Goal: Check status: Check status

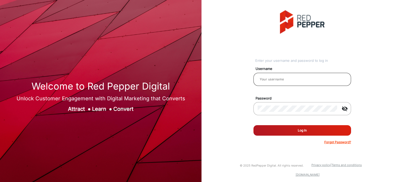
click at [268, 75] on div at bounding box center [302, 79] width 89 height 15
click at [270, 80] on input "email" at bounding box center [302, 79] width 89 height 6
type input "Rachael"
click at [295, 130] on button "Log In" at bounding box center [302, 130] width 98 height 10
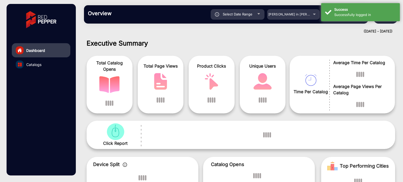
scroll to position [4, 0]
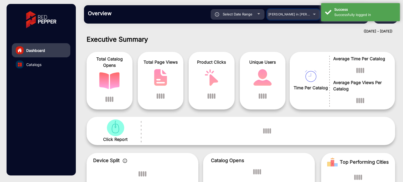
click at [297, 12] on span "Adams in Justin Furniture" at bounding box center [297, 14] width 58 height 4
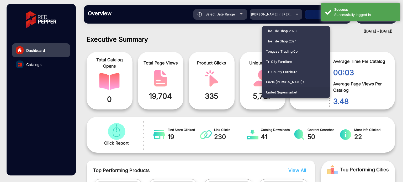
scroll to position [1287, 0]
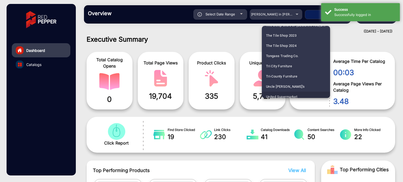
click at [312, 94] on mat-option "United Supermarket" at bounding box center [296, 97] width 68 height 10
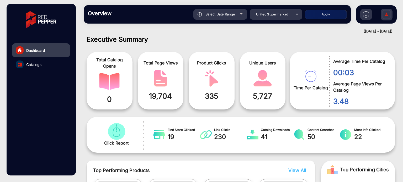
click at [230, 10] on div "Select Date Range" at bounding box center [220, 14] width 54 height 10
type input "8/19/2025"
type input "8/25/2025"
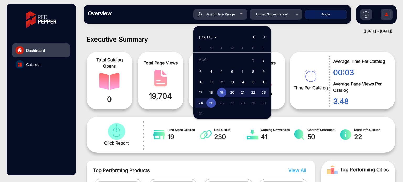
click at [253, 35] on span "Previous month" at bounding box center [253, 37] width 10 height 10
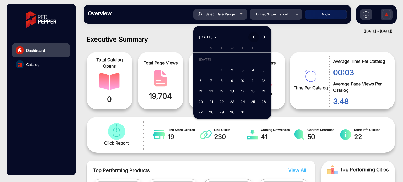
click at [253, 35] on span "Previous month" at bounding box center [253, 37] width 10 height 10
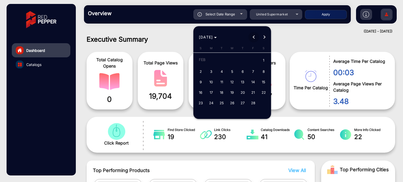
click at [253, 35] on span "Previous month" at bounding box center [253, 37] width 10 height 10
click at [221, 70] on span "1" at bounding box center [221, 70] width 9 height 9
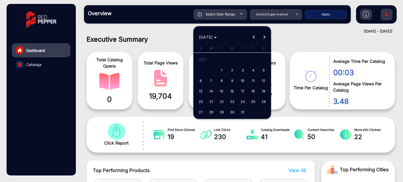
type input "10/1/2024"
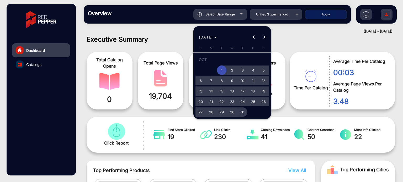
click at [243, 111] on span "31" at bounding box center [242, 112] width 9 height 9
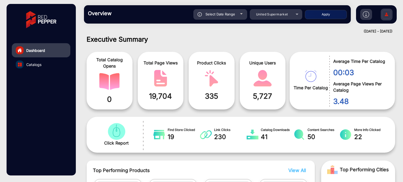
type input "10/31/2024"
click at [242, 15] on div "Select Date Range" at bounding box center [220, 14] width 54 height 10
type input "8/19/2025"
type input "8/25/2025"
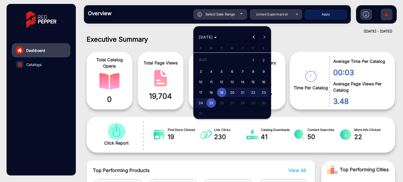
click at [254, 39] on span "Previous month" at bounding box center [253, 37] width 10 height 10
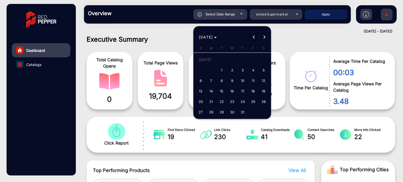
click at [254, 39] on span "Previous month" at bounding box center [253, 37] width 10 height 10
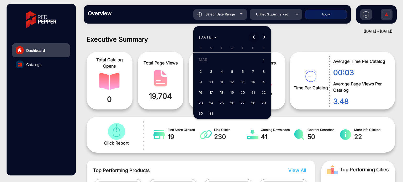
click at [254, 39] on span "Previous month" at bounding box center [253, 37] width 10 height 10
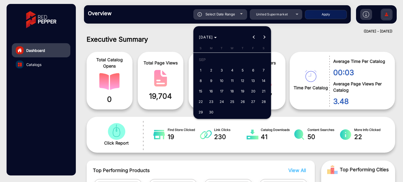
click at [201, 70] on span "1" at bounding box center [200, 70] width 9 height 9
type input "9/1/2024"
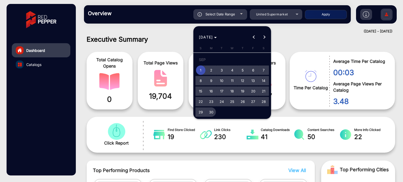
click at [210, 112] on span "30" at bounding box center [210, 112] width 9 height 9
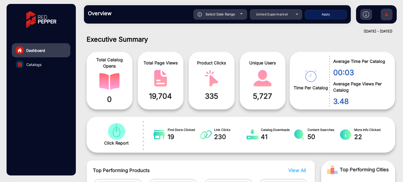
type input "9/30/2024"
click at [329, 16] on button "Apply" at bounding box center [326, 14] width 42 height 9
type input "9/1/2024"
type input "9/30/2024"
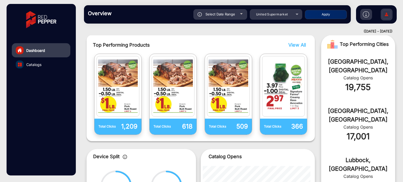
scroll to position [129, 0]
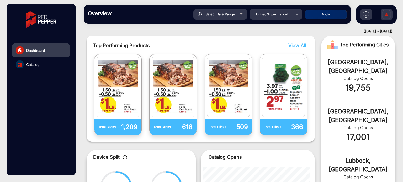
click at [294, 45] on span "View All" at bounding box center [297, 46] width 18 height 6
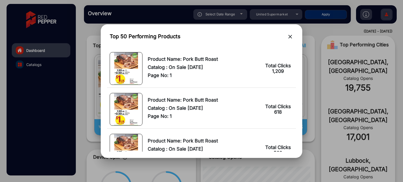
drag, startPoint x: 294, startPoint y: 50, endPoint x: 294, endPoint y: 53, distance: 3.4
click at [294, 53] on td "Total Clicks 1,209" at bounding box center [279, 69] width 34 height 38
drag, startPoint x: 294, startPoint y: 50, endPoint x: 294, endPoint y: 56, distance: 6.0
click at [294, 56] on td "Total Clicks 1,209" at bounding box center [279, 69] width 34 height 38
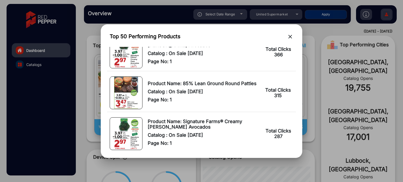
scroll to position [123, 0]
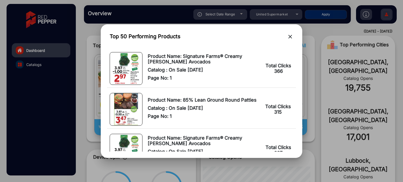
click at [289, 35] on mat-icon "close" at bounding box center [290, 37] width 6 height 6
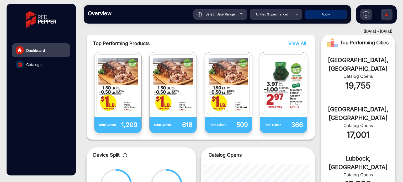
scroll to position [132, 0]
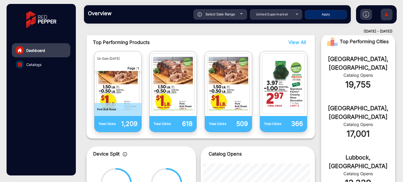
click at [114, 97] on img "catalog" at bounding box center [118, 83] width 40 height 57
